Goal: Book appointment/travel/reservation

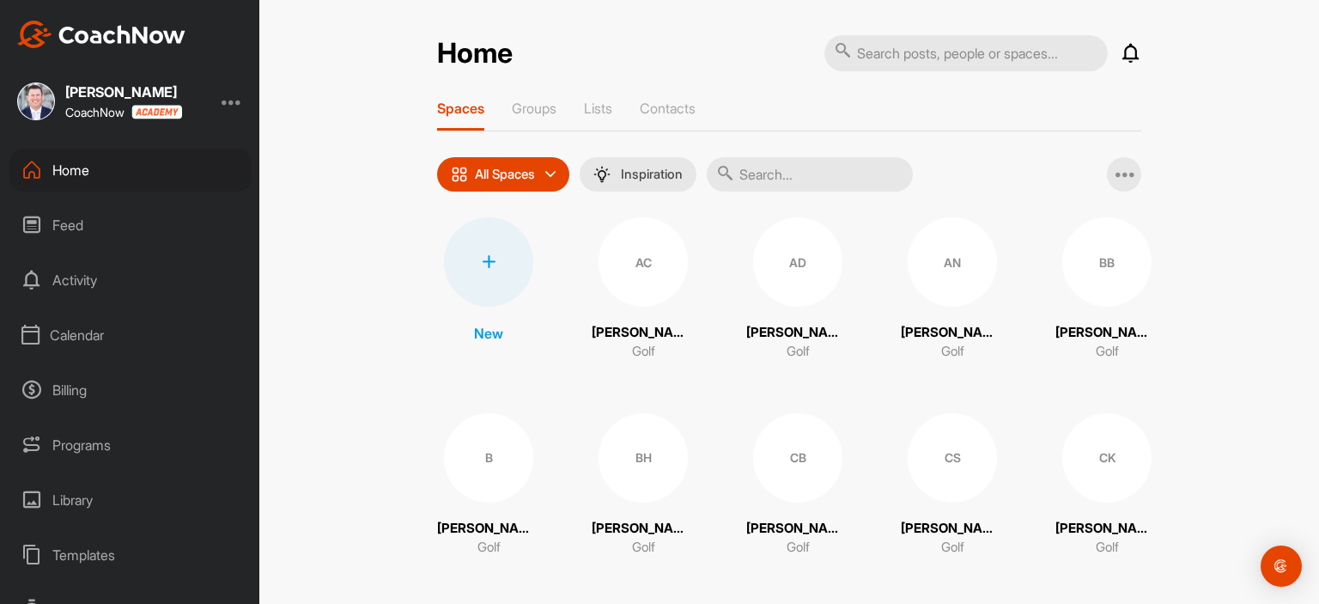
click at [75, 337] on div "Calendar" at bounding box center [130, 334] width 242 height 43
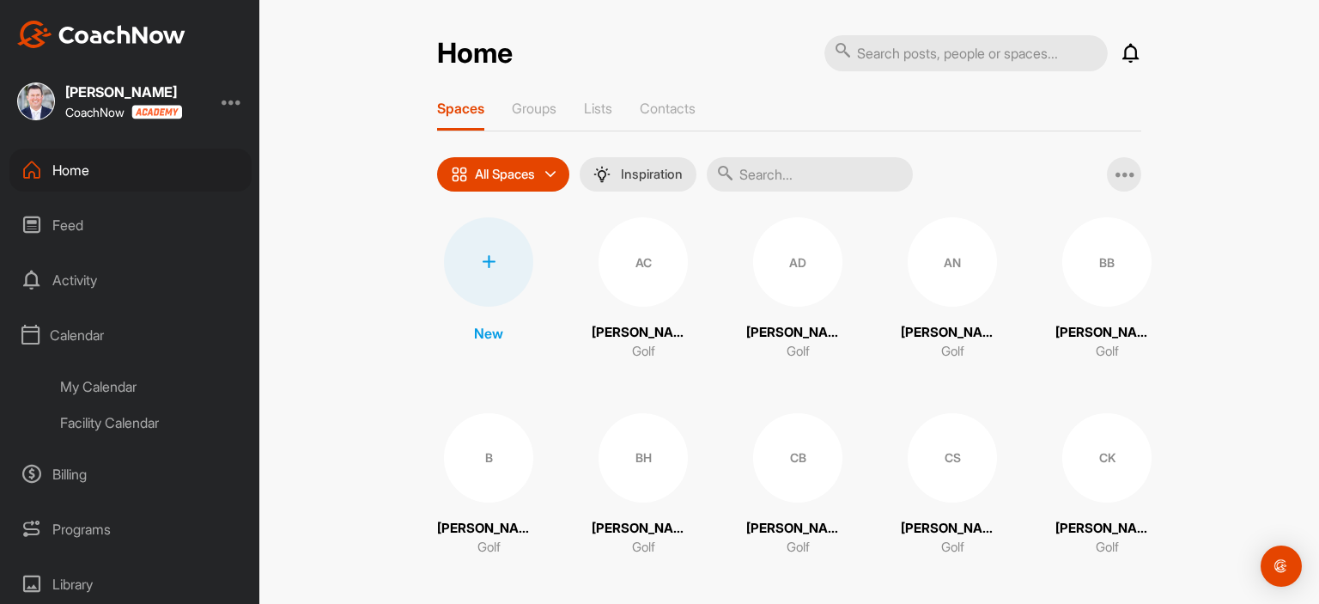
click at [118, 378] on div "My Calendar" at bounding box center [149, 386] width 203 height 36
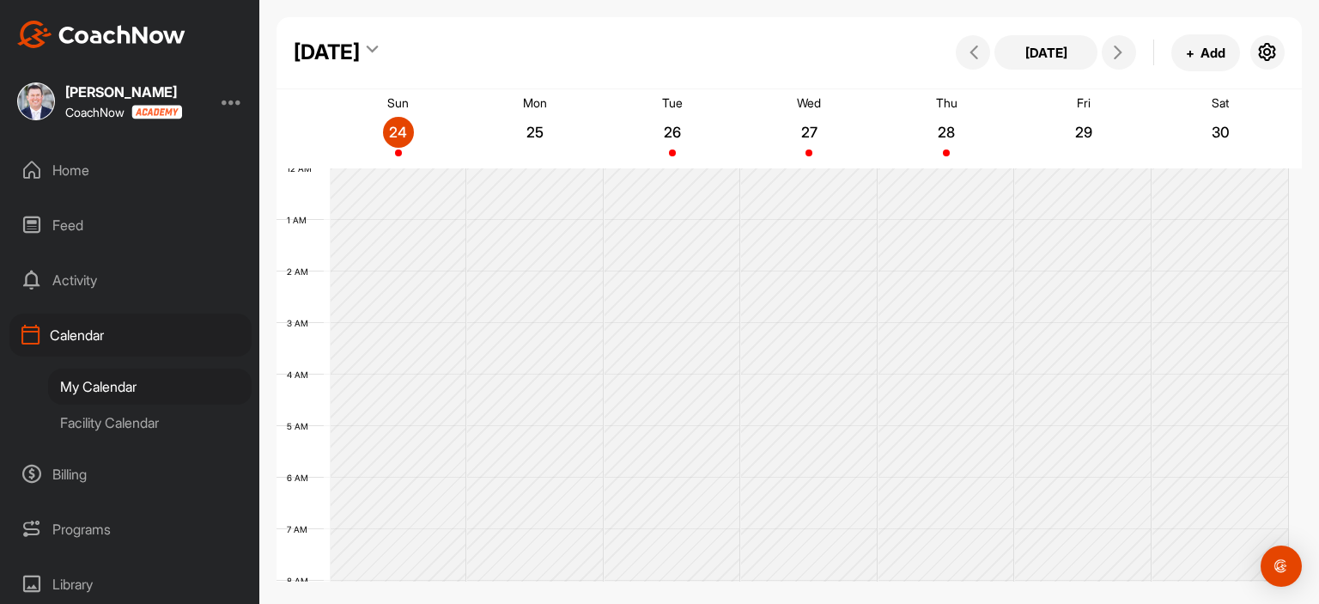
scroll to position [298, 0]
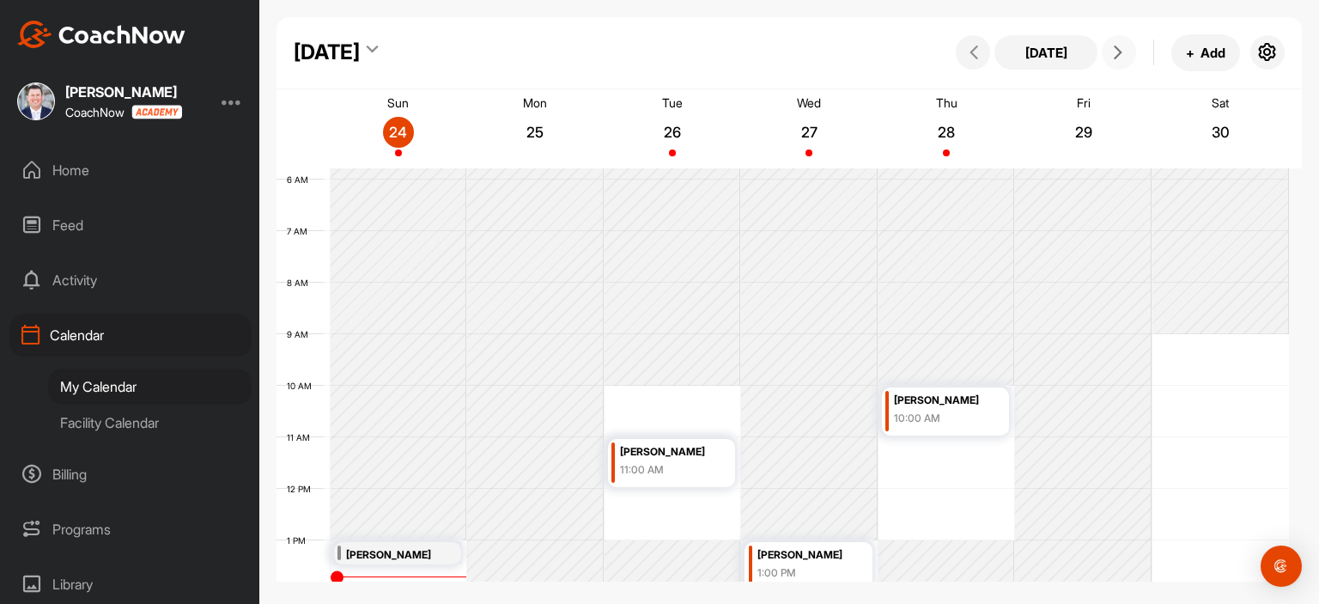
click at [1114, 57] on icon at bounding box center [1118, 53] width 14 height 14
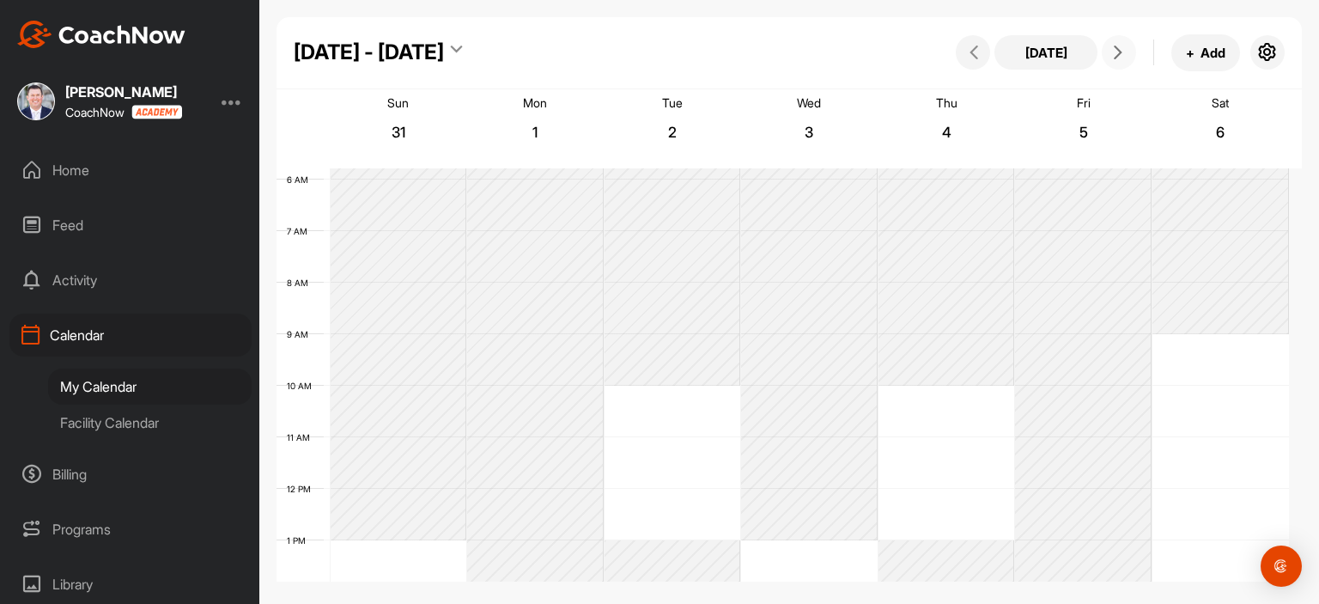
click at [1114, 57] on icon at bounding box center [1118, 53] width 14 height 14
click at [972, 59] on button at bounding box center [973, 52] width 34 height 34
click at [972, 58] on icon at bounding box center [974, 53] width 14 height 14
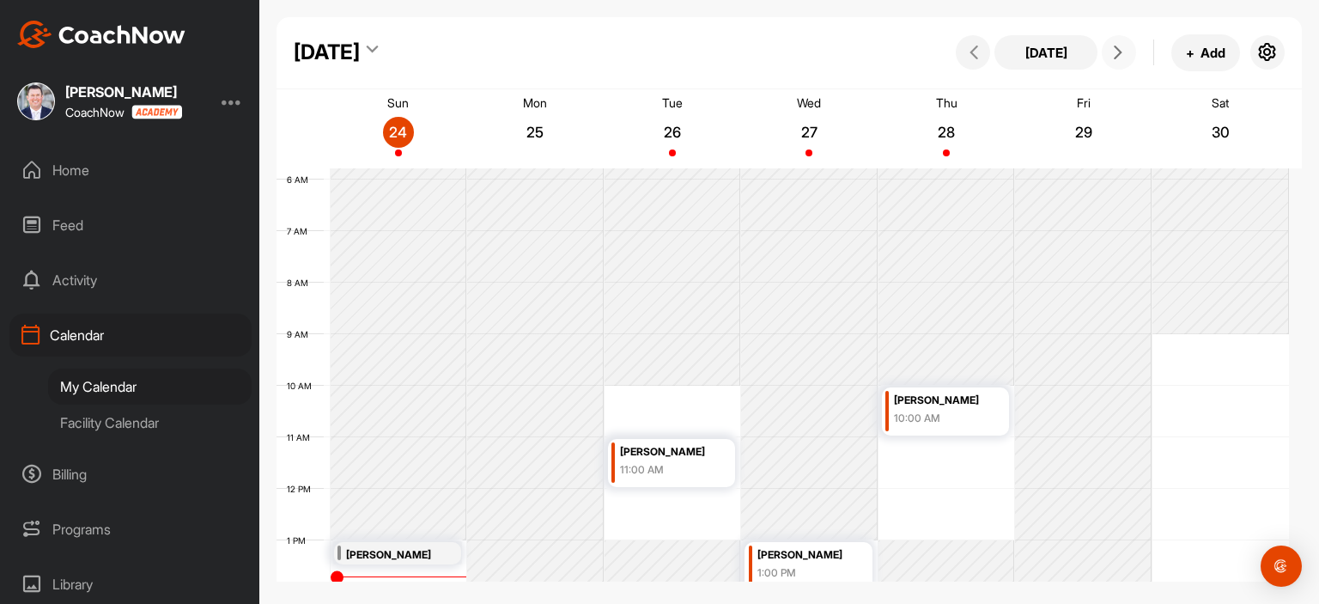
click at [1120, 44] on button at bounding box center [1119, 52] width 34 height 34
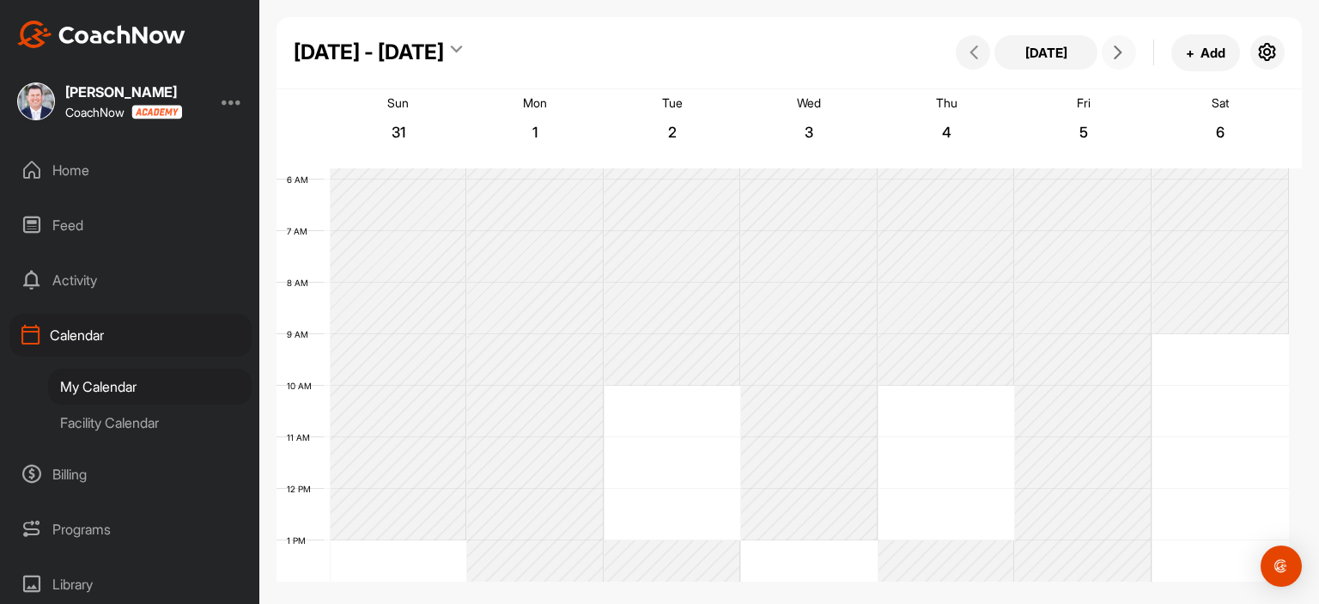
click at [1188, 338] on div "12 AM 1 AM 2 AM 3 AM 4 AM 5 AM 6 AM 7 AM 8 AM 9 AM 10 AM 11 AM 12 PM 1 PM 2 PM …" at bounding box center [782, 488] width 1012 height 1236
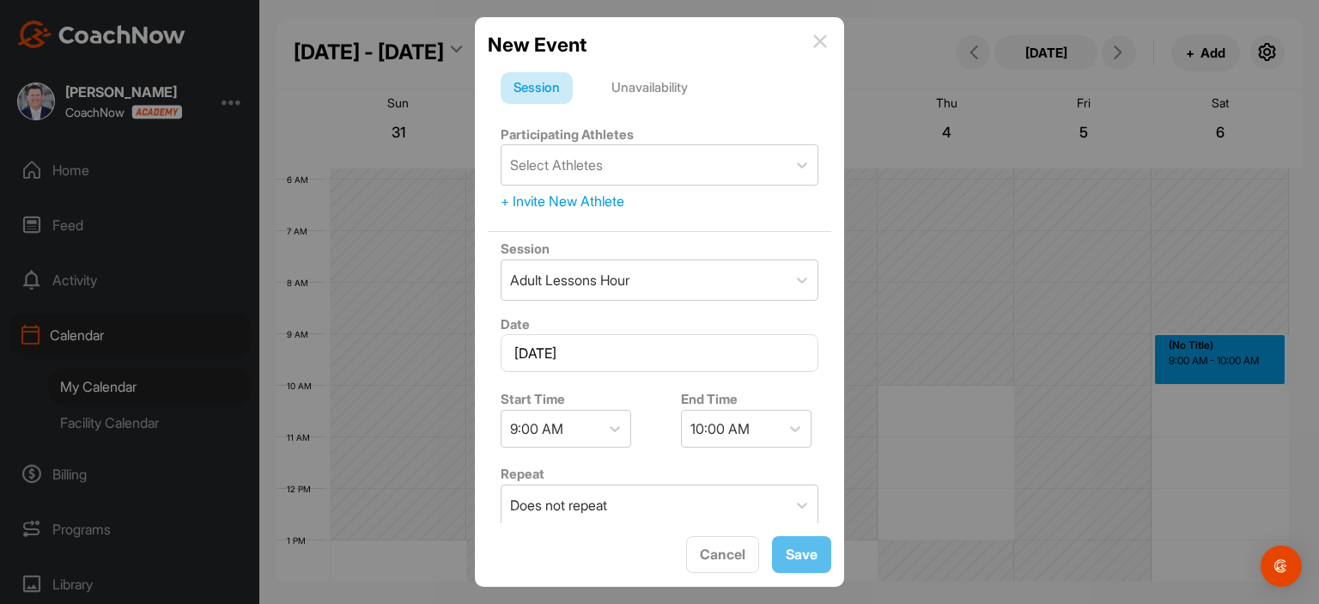
click at [635, 72] on div "Unavailability" at bounding box center [649, 88] width 102 height 33
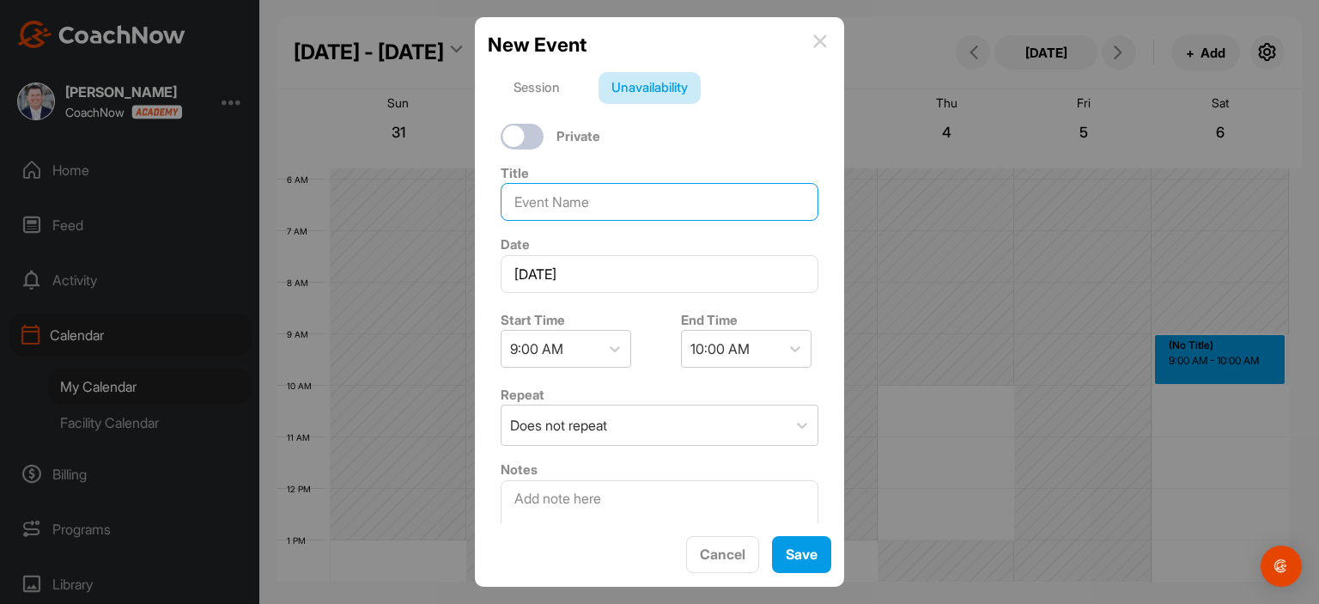
click at [613, 191] on input at bounding box center [660, 202] width 318 height 38
type input "[PERSON_NAME]"
click at [792, 553] on button "Save" at bounding box center [801, 554] width 59 height 37
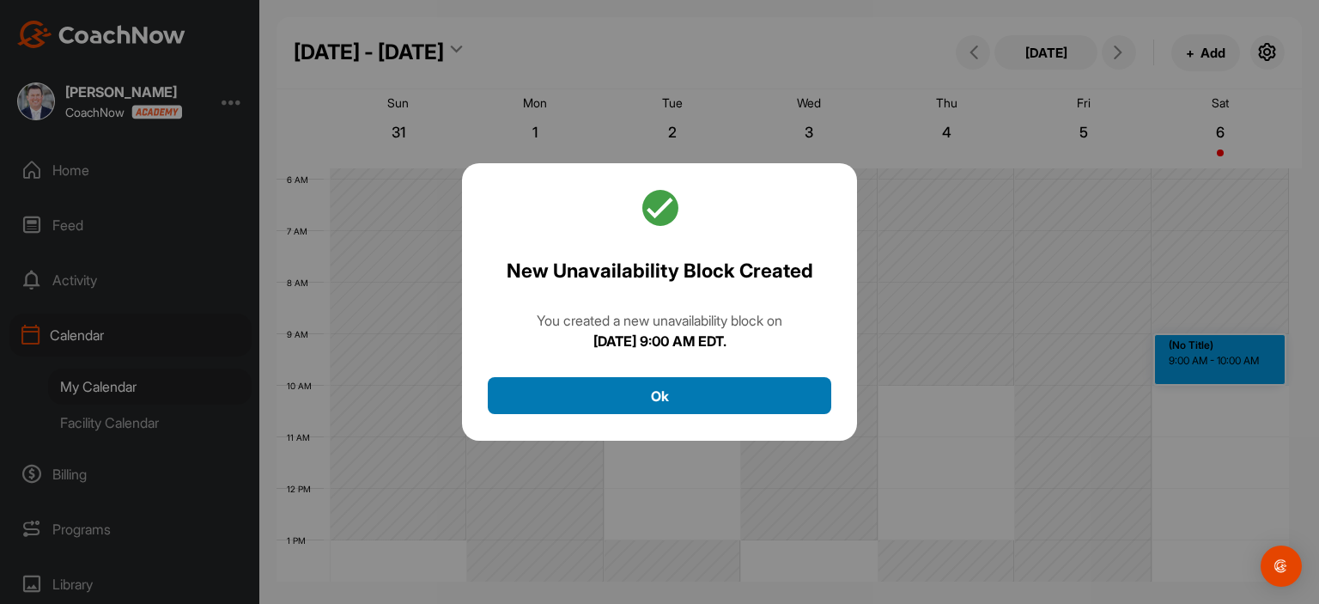
click at [581, 393] on button "Ok" at bounding box center [659, 395] width 343 height 37
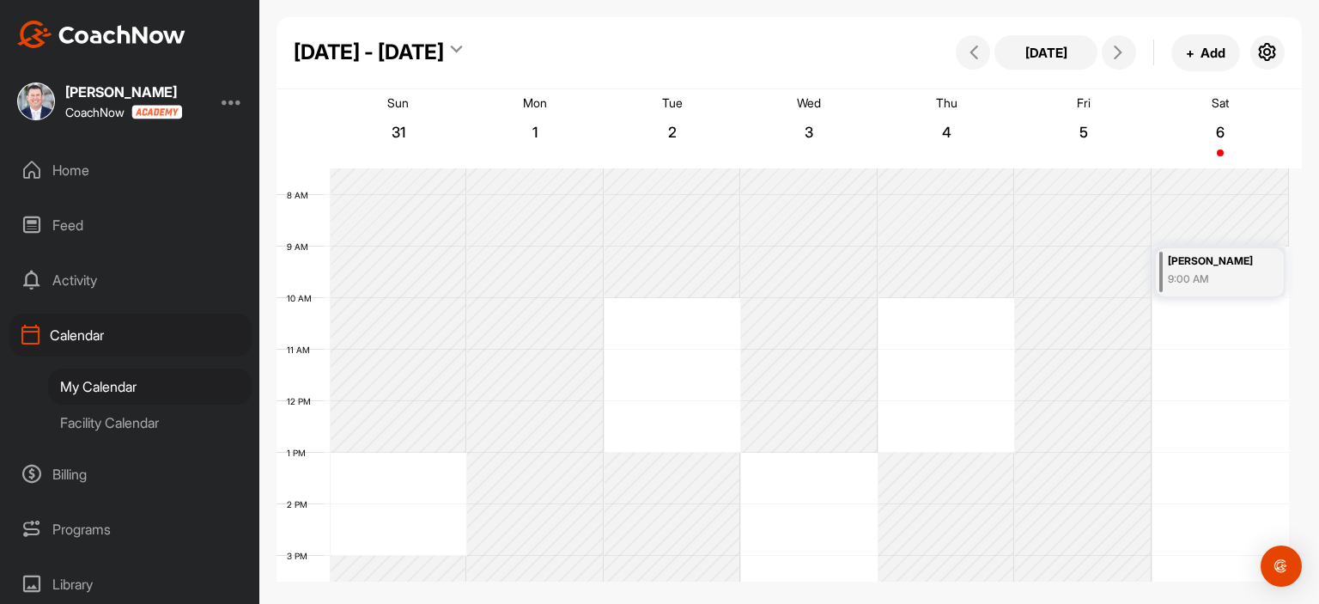
scroll to position [470, 0]
